Goal: Task Accomplishment & Management: Use online tool/utility

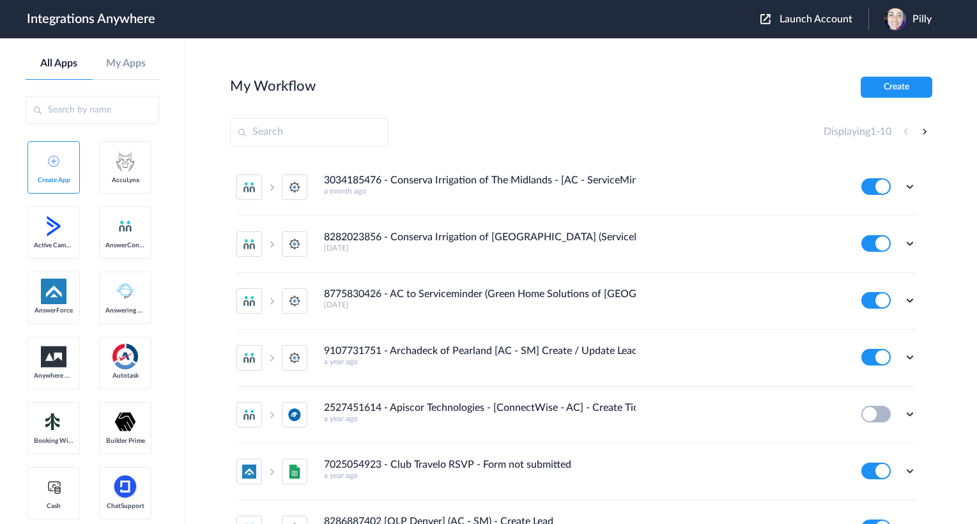
click at [806, 23] on span "Launch Account" at bounding box center [815, 19] width 73 height 10
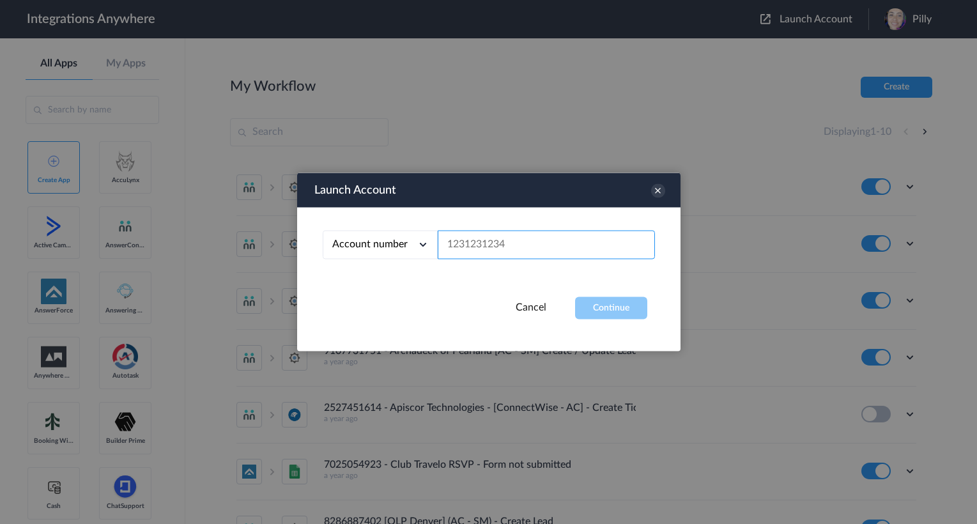
click at [514, 254] on input "text" at bounding box center [546, 245] width 217 height 29
paste input "3365102952"
type input "3365102952"
click at [600, 293] on div "Account number Account number Email address 3365102952" at bounding box center [488, 252] width 383 height 89
click at [608, 307] on button "Continue" at bounding box center [611, 308] width 72 height 22
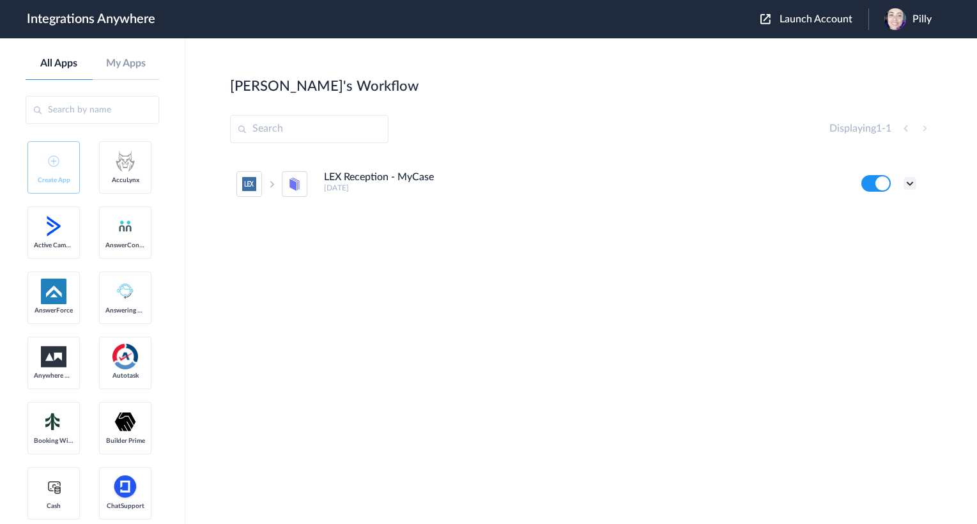
click at [910, 178] on icon at bounding box center [909, 183] width 13 height 13
click at [885, 210] on li "Edit" at bounding box center [874, 213] width 83 height 24
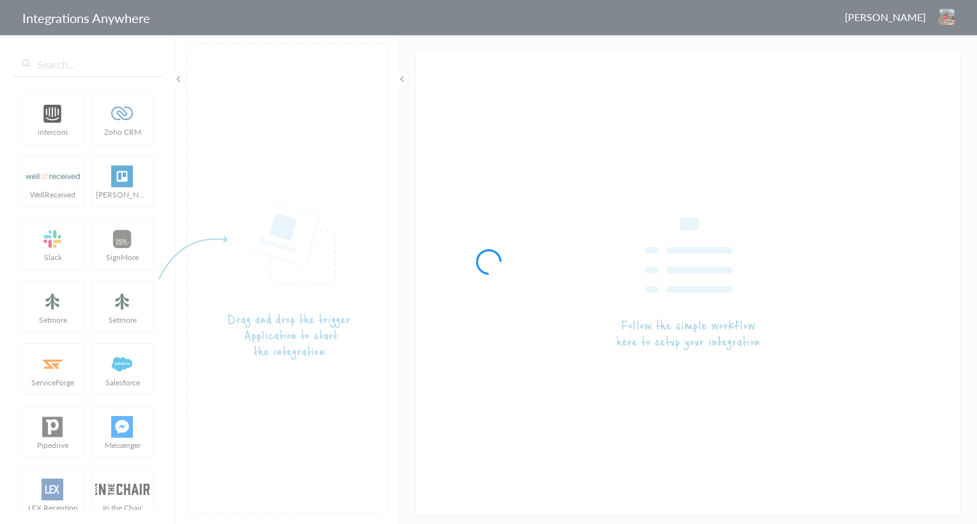
type input "LEX Reception - MyCase"
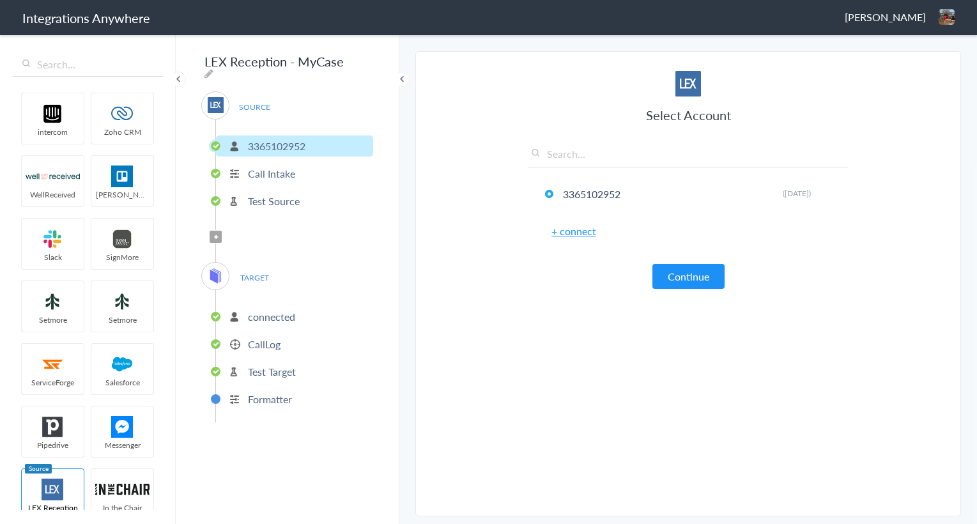
click at [277, 199] on p "Test Source" at bounding box center [274, 201] width 52 height 15
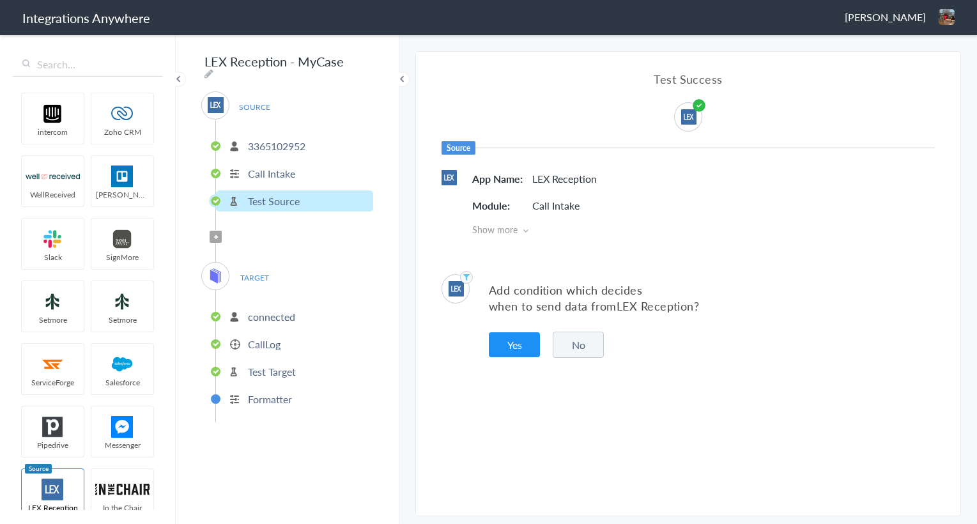
click at [277, 315] on p "connected" at bounding box center [271, 316] width 47 height 15
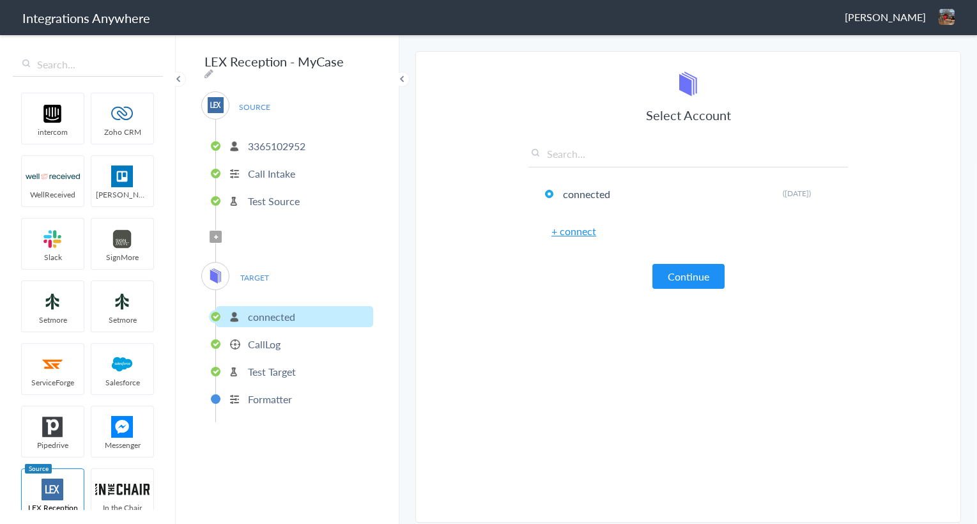
click at [290, 347] on li "CallLog" at bounding box center [294, 343] width 157 height 21
